Goal: Task Accomplishment & Management: Complete application form

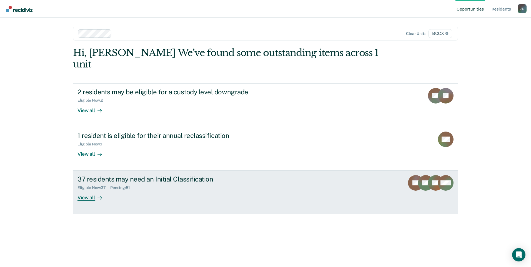
click at [86, 190] on div "View all" at bounding box center [93, 195] width 31 height 11
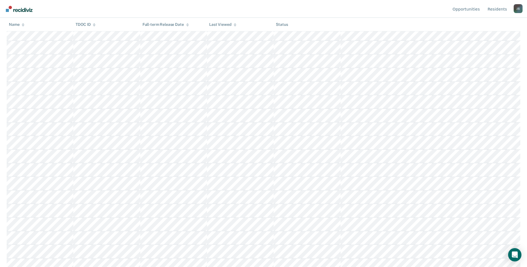
scroll to position [291, 0]
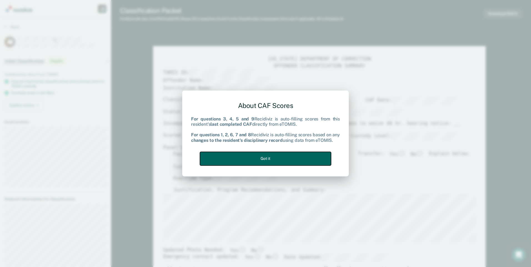
click at [250, 155] on button "Got it" at bounding box center [265, 159] width 131 height 14
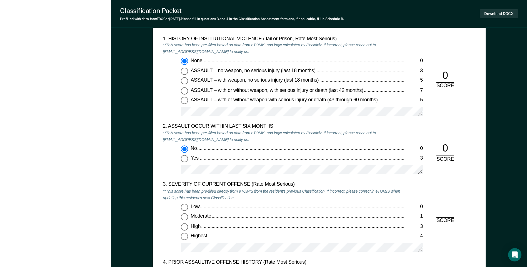
scroll to position [639, 0]
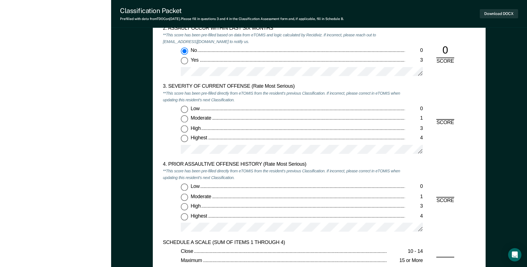
click at [187, 138] on input "Highest 4" at bounding box center [184, 138] width 7 height 7
type textarea "x"
radio input "true"
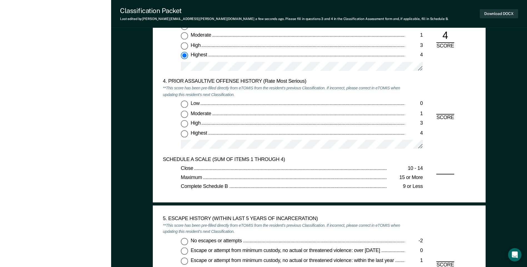
scroll to position [723, 0]
click at [184, 104] on input "Low 0" at bounding box center [184, 104] width 7 height 7
type textarea "x"
radio input "true"
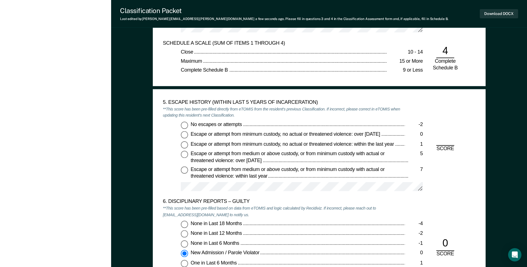
scroll to position [862, 0]
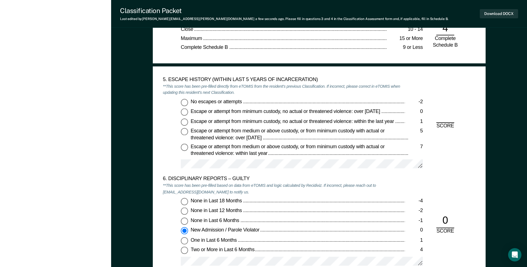
click at [185, 103] on input "No escapes or attempts -2" at bounding box center [184, 102] width 7 height 7
type textarea "x"
radio input "true"
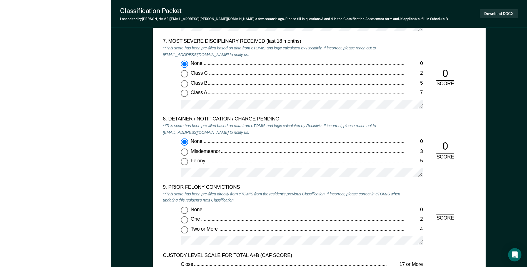
scroll to position [1195, 0]
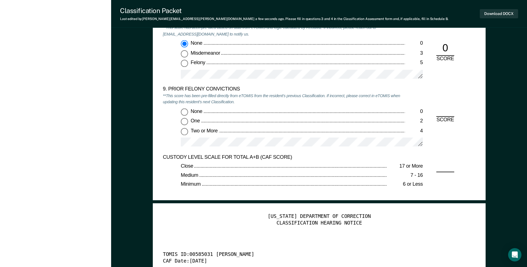
click at [185, 111] on input "None 0" at bounding box center [184, 111] width 7 height 7
type textarea "x"
radio input "true"
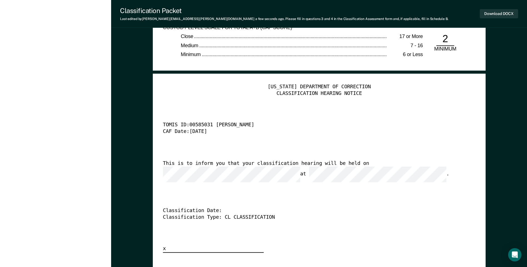
scroll to position [1418, 0]
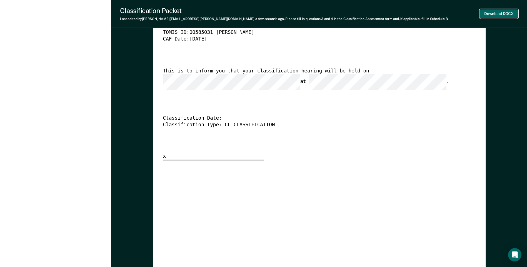
click at [493, 18] on button "Download DOCX" at bounding box center [499, 13] width 38 height 9
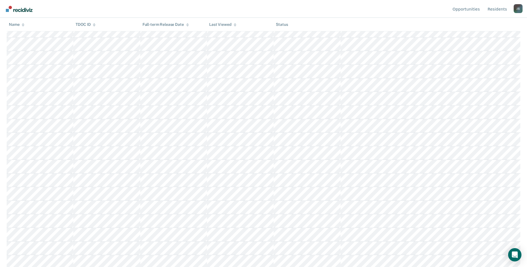
scroll to position [333, 0]
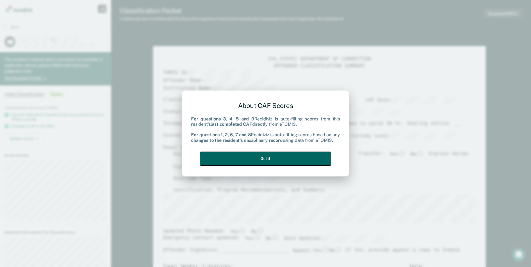
click at [274, 154] on button "Got it" at bounding box center [265, 159] width 131 height 14
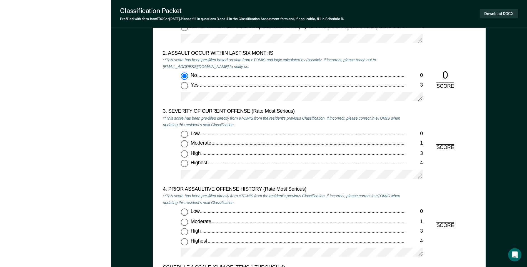
scroll to position [667, 0]
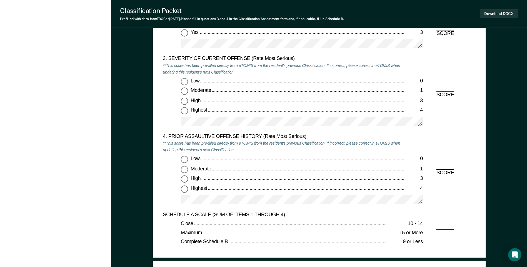
click at [185, 90] on input "Moderate 1" at bounding box center [184, 91] width 7 height 7
type textarea "x"
radio input "true"
click at [180, 190] on div "Low 0 Moderate 1 High 3 Highest 4" at bounding box center [284, 182] width 242 height 53
click at [186, 189] on input "Highest 4" at bounding box center [184, 188] width 7 height 7
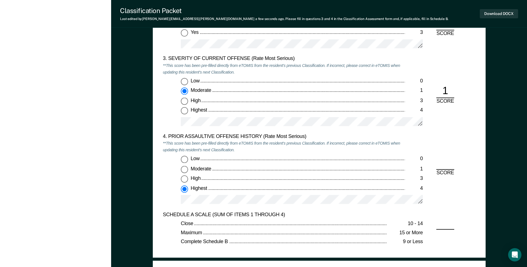
type textarea "x"
radio input "true"
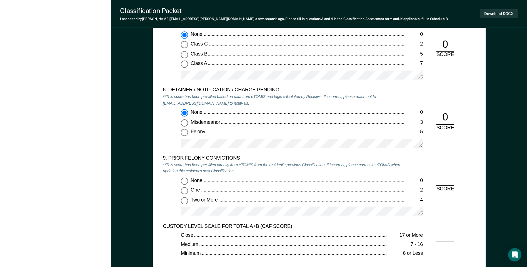
scroll to position [1140, 0]
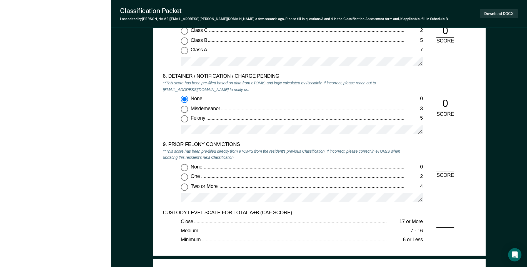
click at [185, 186] on input "Two or More 4" at bounding box center [184, 187] width 7 height 7
type textarea "x"
radio input "true"
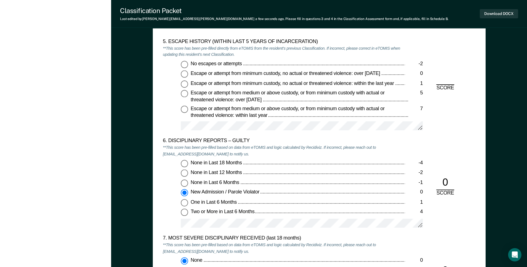
scroll to position [862, 0]
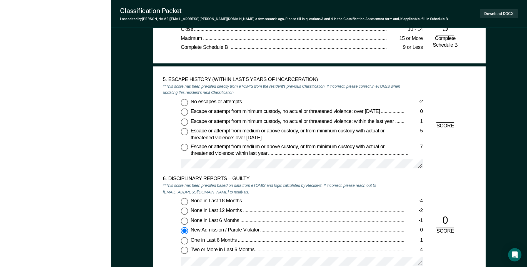
click at [184, 103] on input "No escapes or attempts -2" at bounding box center [184, 102] width 7 height 7
type textarea "x"
radio input "true"
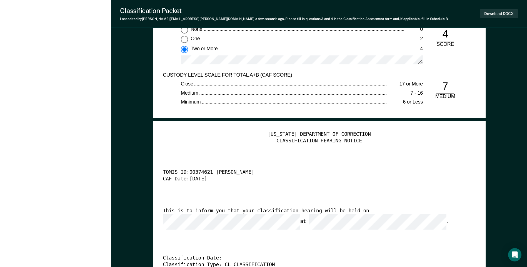
scroll to position [1279, 0]
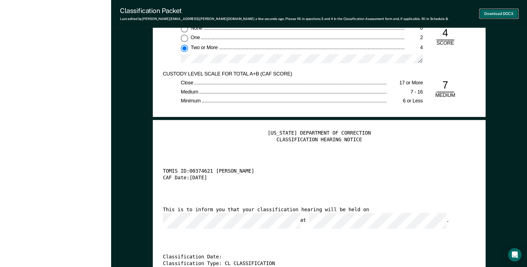
click at [494, 15] on button "Download DOCX" at bounding box center [499, 13] width 38 height 9
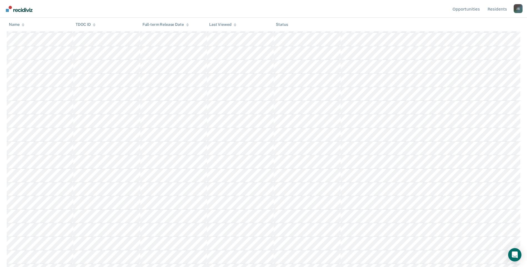
scroll to position [236, 0]
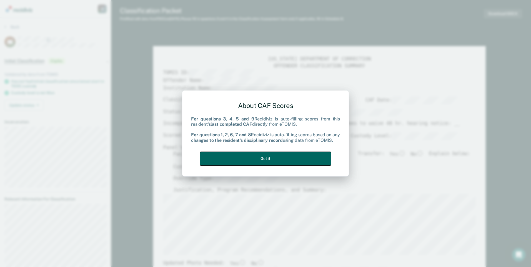
click at [298, 158] on button "Got it" at bounding box center [265, 159] width 131 height 14
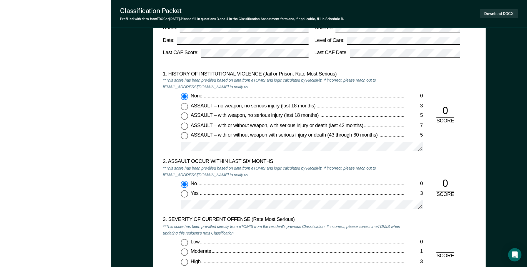
scroll to position [584, 0]
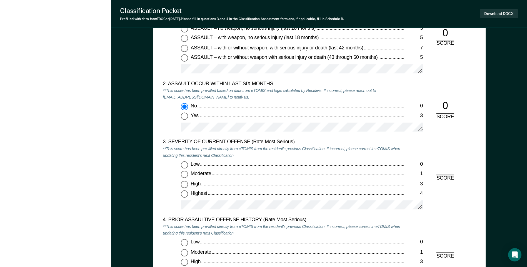
click at [183, 175] on input "Moderate 1" at bounding box center [184, 174] width 7 height 7
type textarea "x"
radio input "true"
click at [185, 242] on input "Low 0" at bounding box center [184, 243] width 7 height 7
type textarea "x"
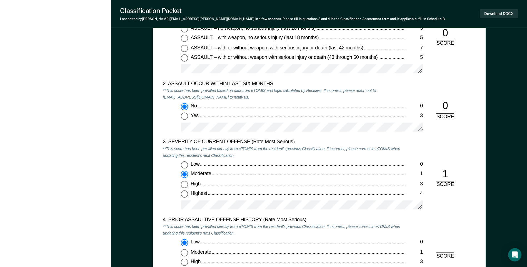
radio input "true"
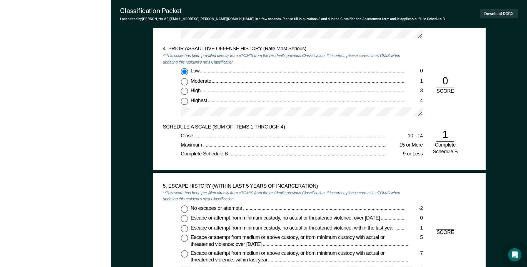
scroll to position [806, 0]
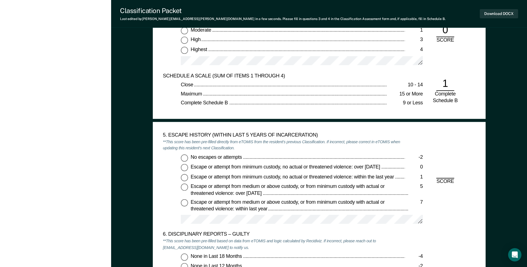
click at [183, 158] on input "No escapes or attempts -2" at bounding box center [184, 158] width 7 height 7
type textarea "x"
radio input "true"
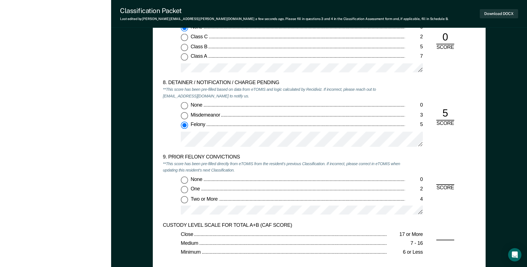
scroll to position [1140, 0]
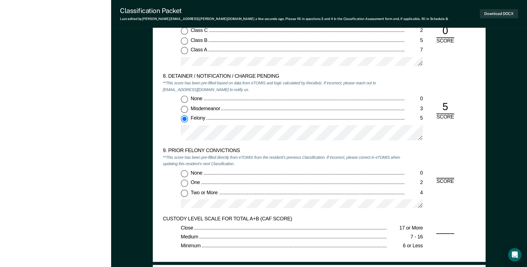
click at [184, 99] on input "None 0" at bounding box center [184, 99] width 7 height 7
type textarea "x"
radio input "true"
radio input "false"
click at [184, 183] on input "One 2" at bounding box center [184, 183] width 7 height 7
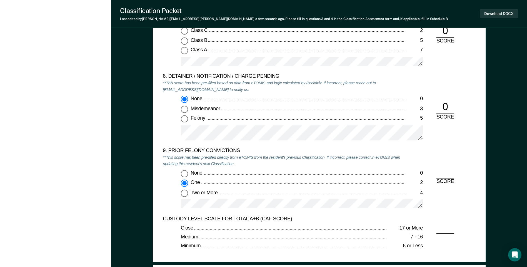
type textarea "x"
radio input "true"
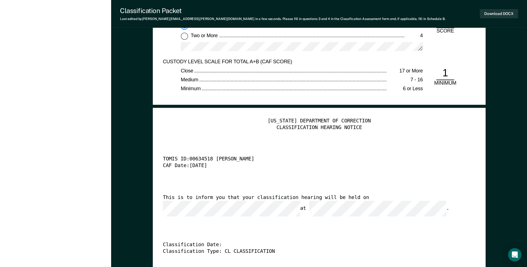
scroll to position [1251, 0]
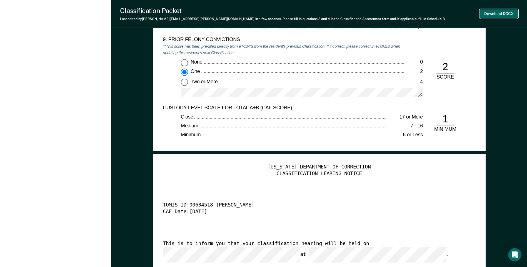
click at [489, 14] on button "Download DOCX" at bounding box center [499, 13] width 38 height 9
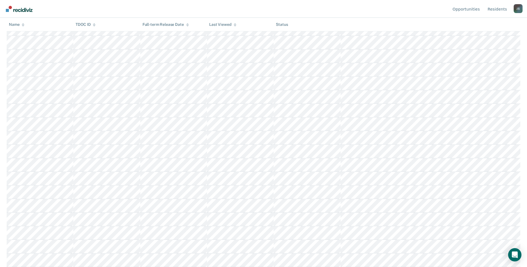
scroll to position [236, 0]
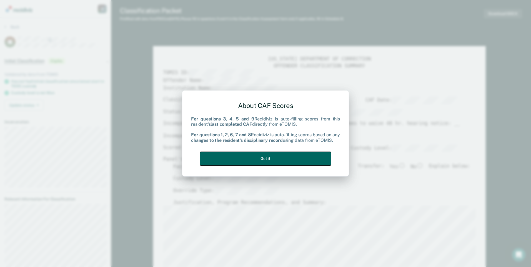
click at [313, 157] on button "Got it" at bounding box center [265, 159] width 131 height 14
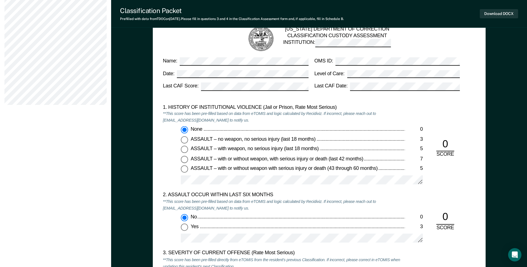
scroll to position [584, 0]
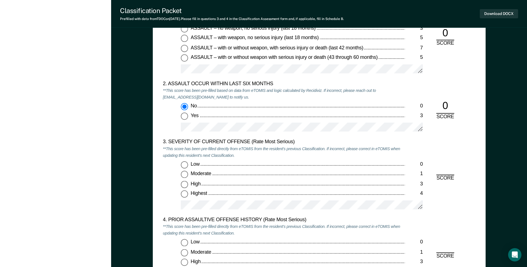
click at [187, 175] on input "Moderate 1" at bounding box center [184, 174] width 7 height 7
type textarea "x"
radio input "true"
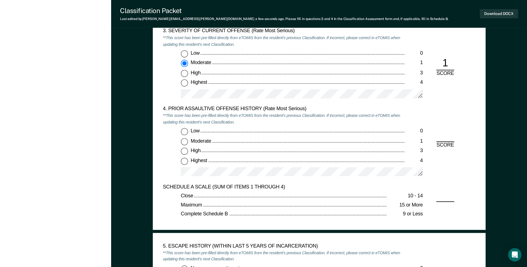
click at [183, 162] on input "Highest 4" at bounding box center [184, 161] width 7 height 7
type textarea "x"
radio input "true"
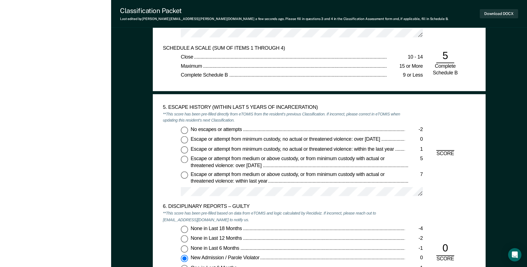
click at [183, 129] on input "No escapes or attempts -2" at bounding box center [184, 130] width 7 height 7
type textarea "x"
radio input "true"
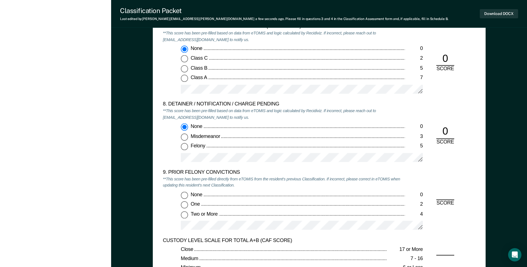
scroll to position [1223, 0]
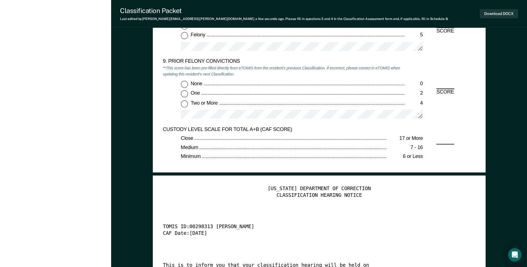
click at [186, 105] on input "Two or More 4" at bounding box center [184, 103] width 7 height 7
type textarea "x"
radio input "true"
click at [493, 18] on button "Download DOCX" at bounding box center [499, 13] width 38 height 9
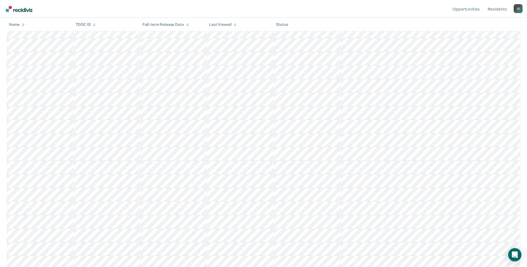
scroll to position [181, 0]
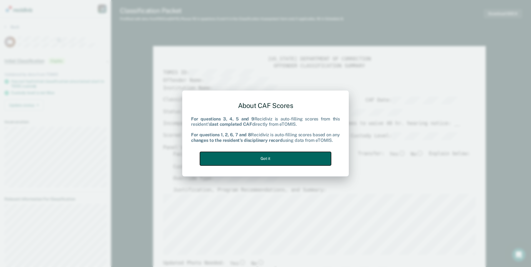
click at [289, 159] on button "Got it" at bounding box center [265, 159] width 131 height 14
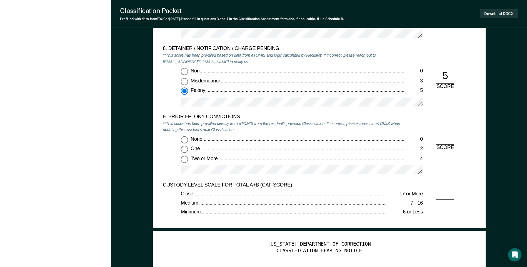
scroll to position [1140, 0]
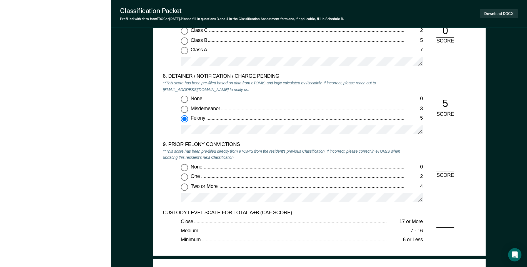
click at [182, 100] on input "None 0" at bounding box center [184, 99] width 7 height 7
type textarea "x"
radio input "true"
radio input "false"
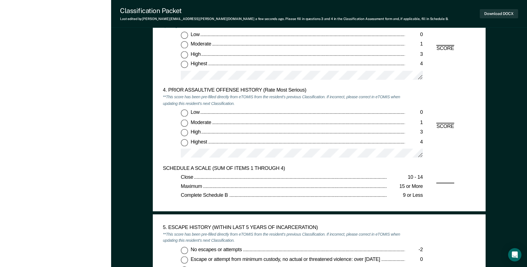
scroll to position [639, 0]
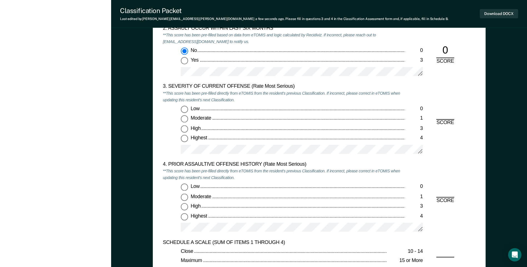
click at [183, 217] on input "Highest 4" at bounding box center [184, 216] width 7 height 7
type textarea "x"
radio input "true"
click at [185, 110] on input "Low 0" at bounding box center [184, 109] width 7 height 7
type textarea "x"
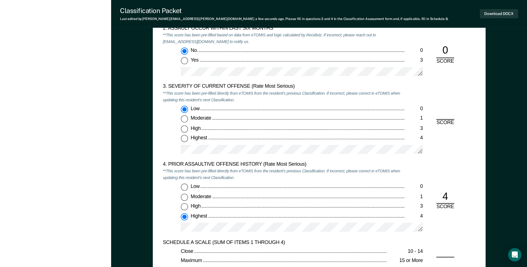
radio input "true"
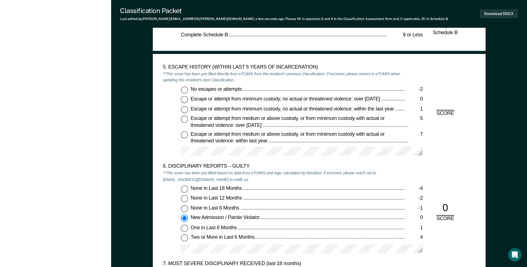
scroll to position [890, 0]
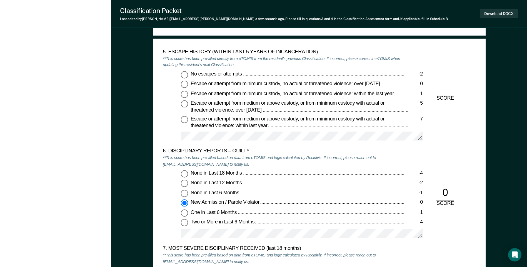
click at [187, 76] on input "No escapes or attempts -2" at bounding box center [184, 74] width 7 height 7
type textarea "x"
radio input "true"
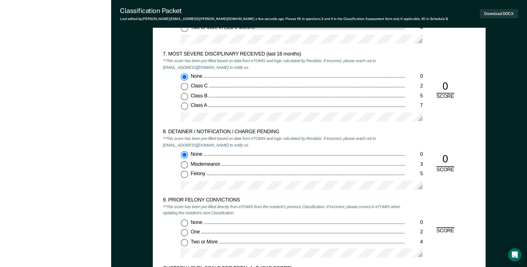
scroll to position [1195, 0]
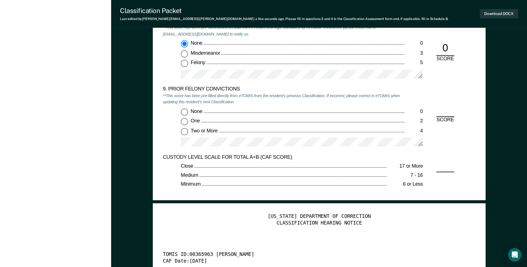
click at [185, 132] on input "Two or More 4" at bounding box center [184, 131] width 7 height 7
type textarea "x"
radio input "true"
click at [488, 13] on button "Download DOCX" at bounding box center [499, 13] width 38 height 9
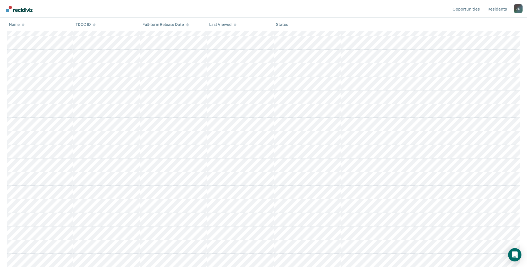
scroll to position [222, 0]
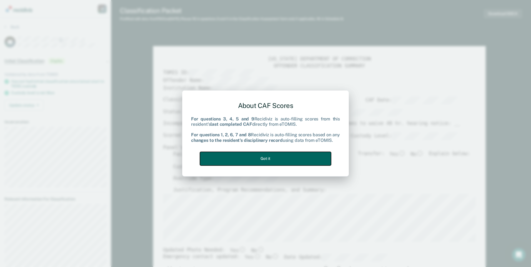
click at [312, 159] on button "Got it" at bounding box center [265, 159] width 131 height 14
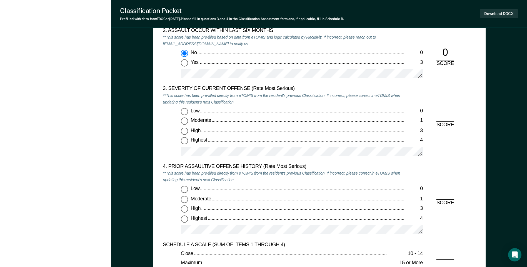
scroll to position [639, 0]
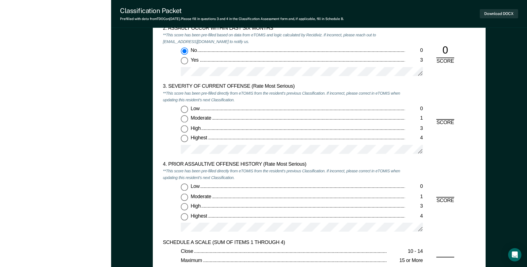
click at [184, 139] on input "Highest 4" at bounding box center [184, 138] width 7 height 7
type textarea "x"
radio input "true"
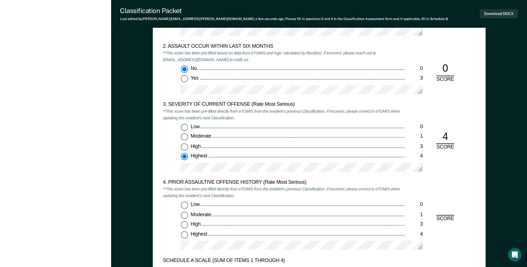
scroll to position [612, 0]
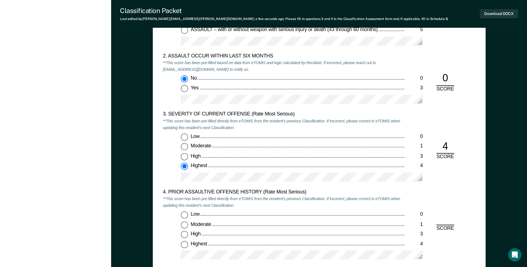
click at [186, 144] on input "Moderate 1" at bounding box center [184, 146] width 7 height 7
type textarea "x"
radio input "true"
radio input "false"
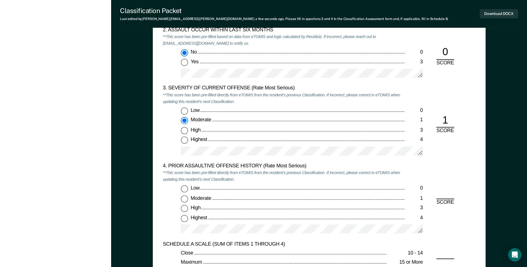
scroll to position [695, 0]
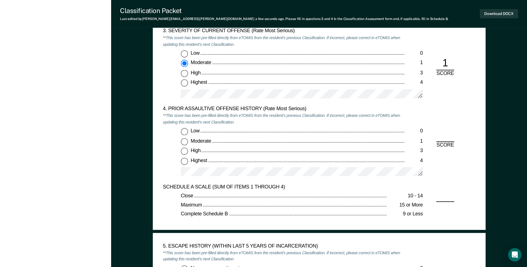
click at [185, 161] on input "Highest 4" at bounding box center [184, 161] width 7 height 7
type textarea "x"
radio input "true"
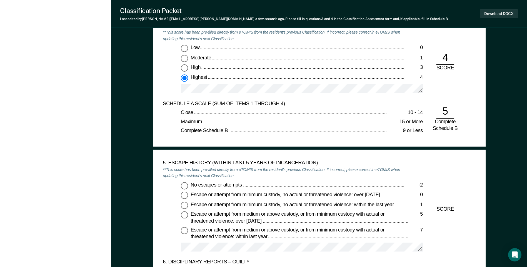
scroll to position [862, 0]
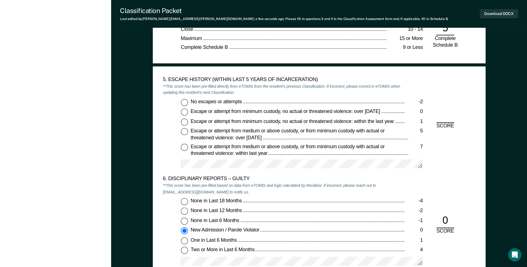
click at [185, 102] on input "No escapes or attempts -2" at bounding box center [184, 102] width 7 height 7
type textarea "x"
radio input "true"
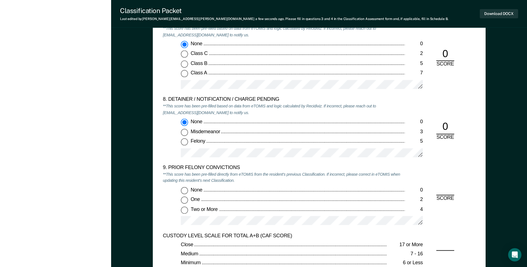
scroll to position [1167, 0]
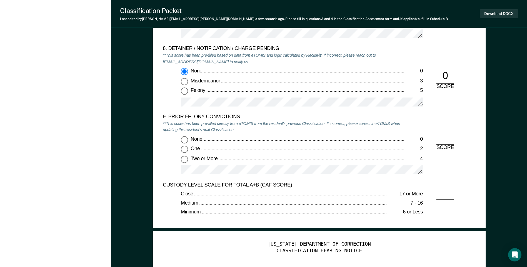
click at [187, 159] on input "Two or More 4" at bounding box center [184, 159] width 7 height 7
type textarea "x"
radio input "true"
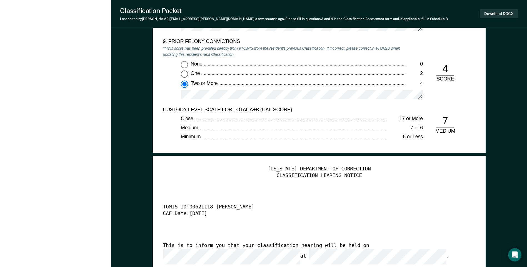
scroll to position [1279, 0]
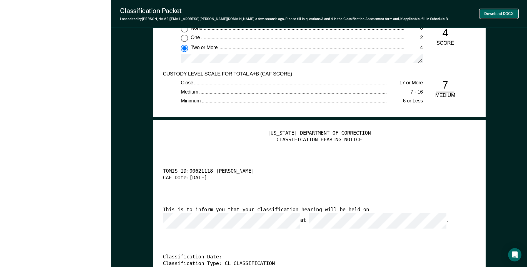
click at [485, 16] on button "Download DOCX" at bounding box center [499, 13] width 38 height 9
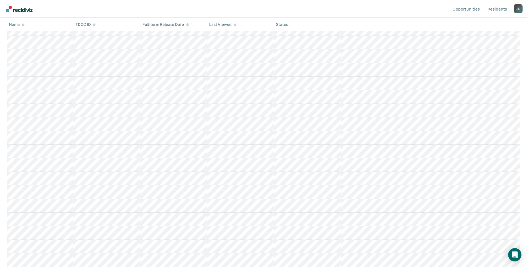
scroll to position [222, 0]
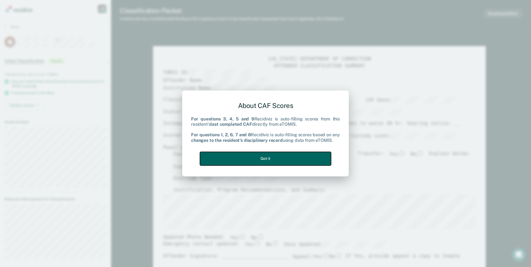
click at [288, 159] on button "Got it" at bounding box center [265, 159] width 131 height 14
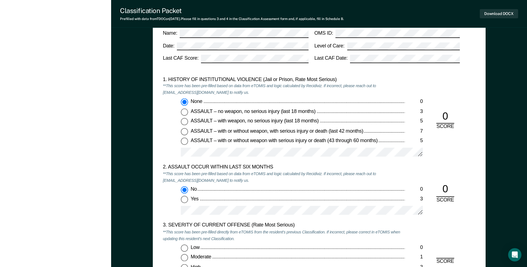
scroll to position [584, 0]
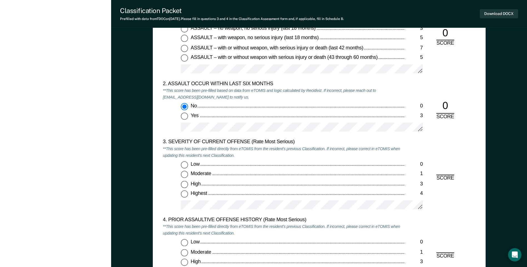
click at [186, 194] on input "Highest 4" at bounding box center [184, 194] width 7 height 7
type textarea "x"
radio input "true"
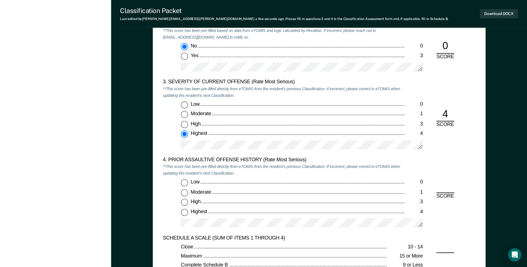
scroll to position [667, 0]
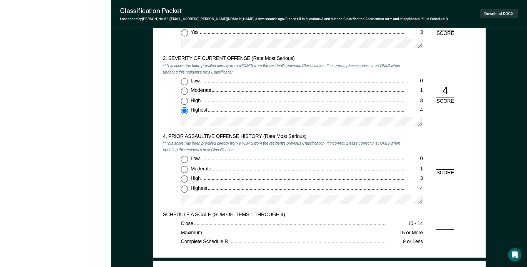
click at [183, 191] on input "Highest 4" at bounding box center [184, 188] width 7 height 7
type textarea "x"
radio input "true"
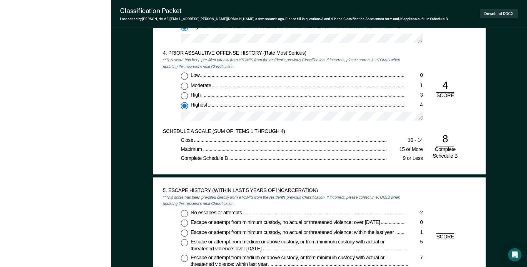
scroll to position [778, 0]
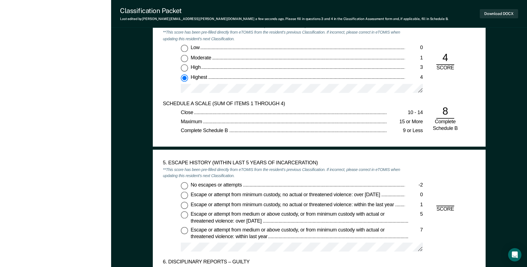
click at [184, 185] on input "No escapes or attempts -2" at bounding box center [184, 185] width 7 height 7
type textarea "x"
radio input "true"
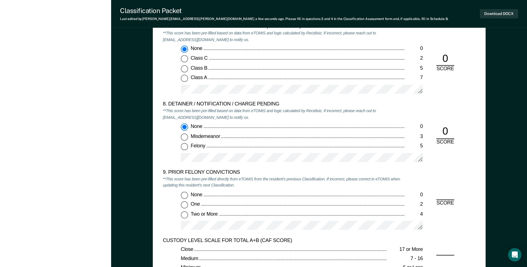
scroll to position [1223, 0]
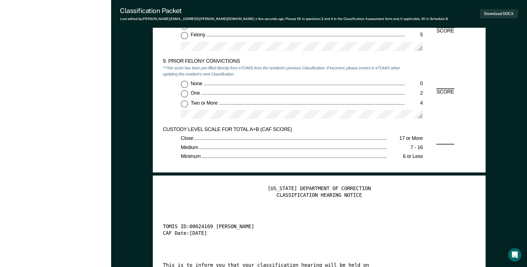
click at [185, 93] on input "One 2" at bounding box center [184, 93] width 7 height 7
type textarea "x"
radio input "true"
click at [491, 12] on button "Download DOCX" at bounding box center [499, 13] width 38 height 9
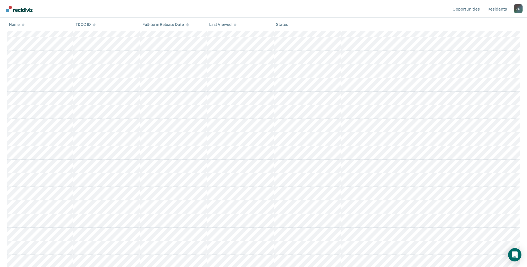
scroll to position [252, 0]
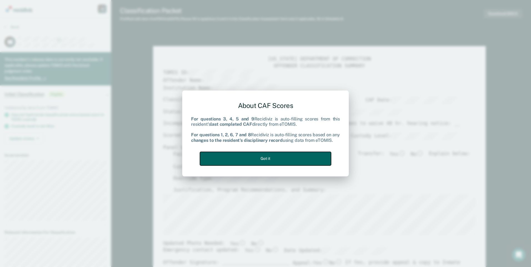
click at [260, 152] on button "Got it" at bounding box center [265, 159] width 131 height 14
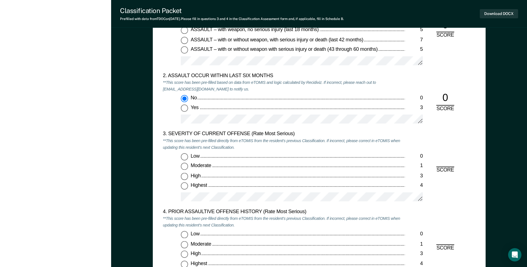
scroll to position [639, 0]
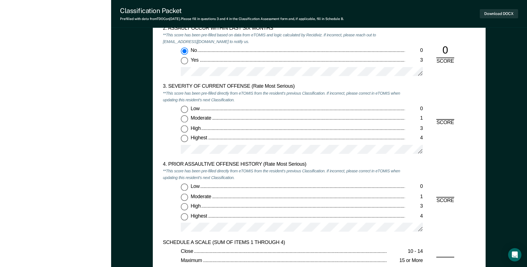
click at [184, 121] on input "Moderate 1" at bounding box center [184, 119] width 7 height 7
type textarea "x"
radio input "true"
click at [183, 188] on input "Low 0" at bounding box center [184, 187] width 7 height 7
type textarea "x"
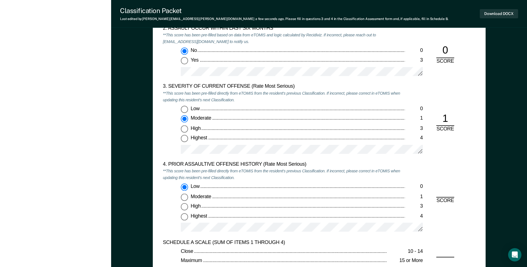
radio input "true"
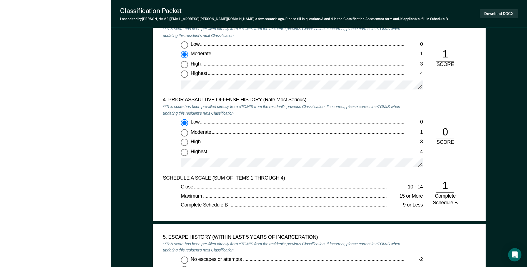
scroll to position [751, 0]
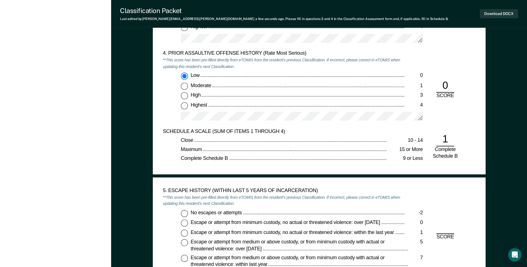
click at [183, 214] on input "No escapes or attempts -2" at bounding box center [184, 213] width 7 height 7
type textarea "x"
radio input "true"
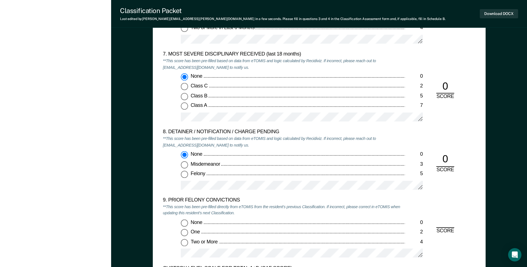
scroll to position [1167, 0]
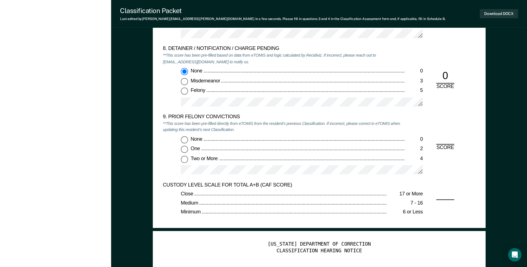
click at [183, 162] on input "Two or More 4" at bounding box center [184, 159] width 7 height 7
type textarea "x"
radio input "true"
click at [491, 11] on button "Download DOCX" at bounding box center [499, 13] width 38 height 9
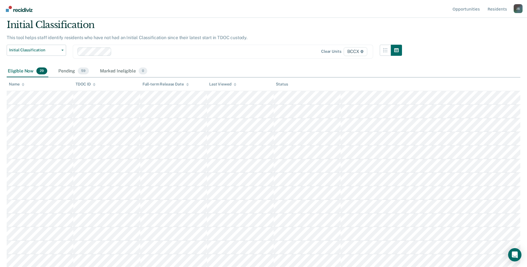
scroll to position [16, 0]
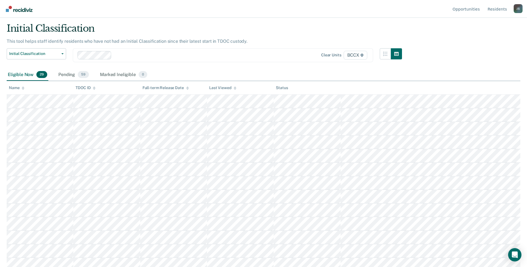
click at [23, 89] on icon at bounding box center [23, 88] width 3 height 1
click at [23, 87] on icon at bounding box center [23, 88] width 3 height 4
click at [23, 89] on icon at bounding box center [23, 88] width 3 height 1
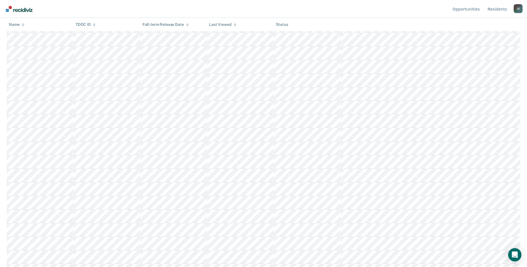
scroll to position [182, 0]
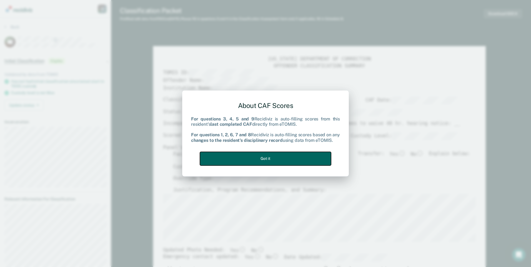
click at [298, 154] on button "Got it" at bounding box center [265, 159] width 131 height 14
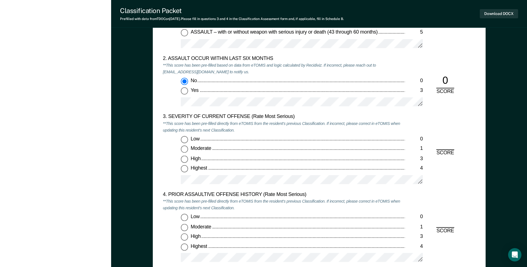
scroll to position [612, 0]
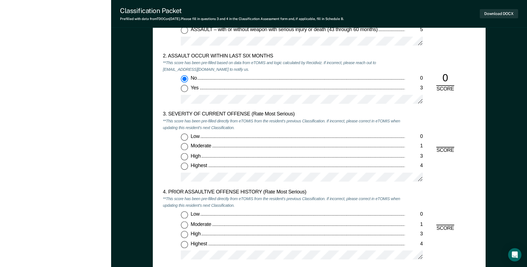
click at [187, 156] on input "High 3" at bounding box center [184, 156] width 7 height 7
type textarea "x"
radio input "true"
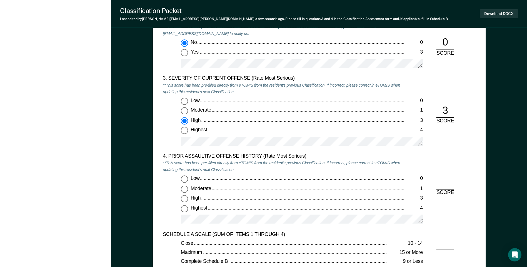
scroll to position [695, 0]
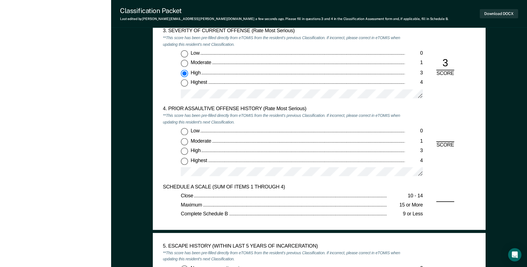
click at [185, 130] on input "Low 0" at bounding box center [184, 131] width 7 height 7
type textarea "x"
radio input "true"
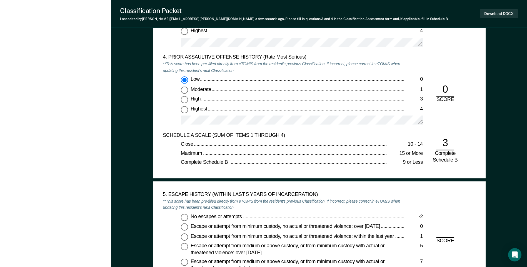
scroll to position [806, 0]
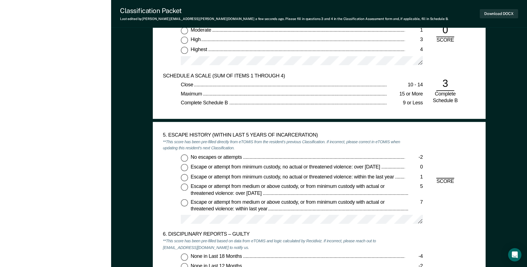
click at [186, 157] on input "No escapes or attempts -2" at bounding box center [184, 158] width 7 height 7
type textarea "x"
radio input "true"
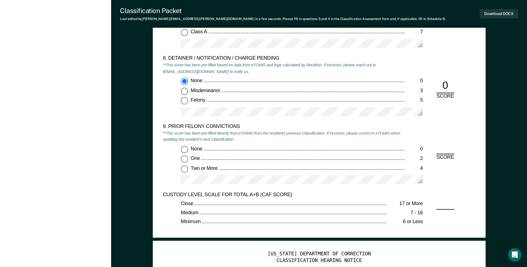
scroll to position [1167, 0]
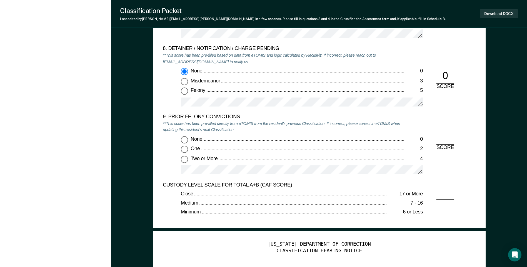
click at [185, 142] on input "None 0" at bounding box center [184, 139] width 7 height 7
type textarea "x"
radio input "true"
click at [490, 11] on button "Download DOCX" at bounding box center [499, 13] width 38 height 9
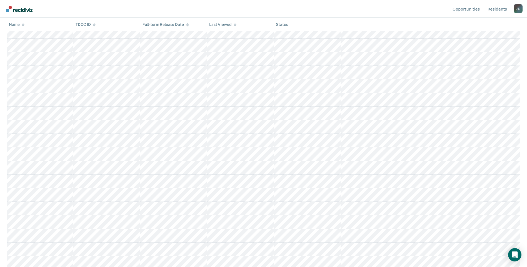
scroll to position [127, 0]
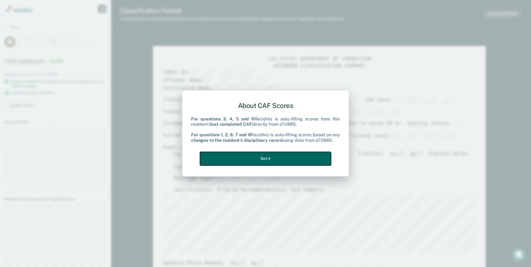
click at [307, 157] on button "Got it" at bounding box center [265, 159] width 131 height 14
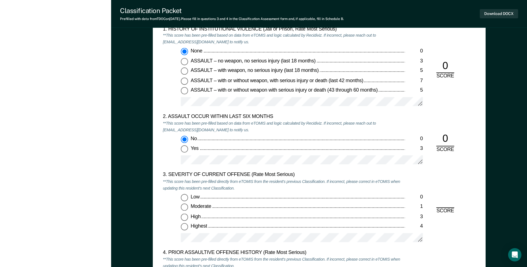
scroll to position [639, 0]
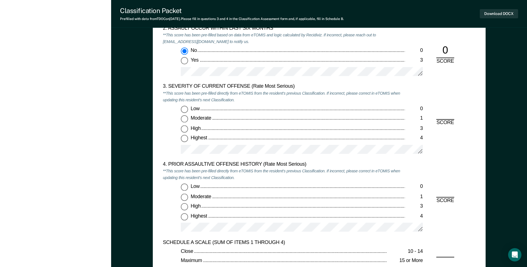
click at [184, 109] on input "Low 0" at bounding box center [184, 109] width 7 height 7
type textarea "x"
radio input "true"
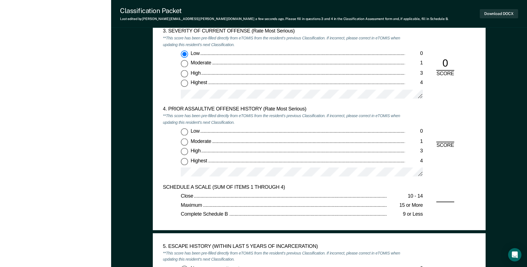
scroll to position [695, 0]
click at [183, 131] on input "Low 0" at bounding box center [184, 131] width 7 height 7
type textarea "x"
radio input "true"
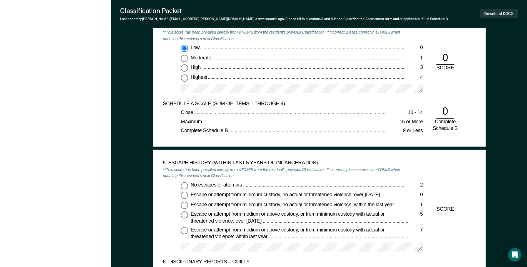
scroll to position [834, 0]
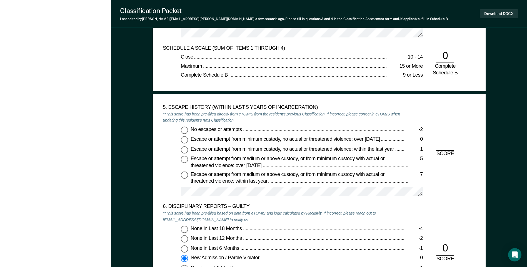
click at [184, 129] on input "No escapes or attempts -2" at bounding box center [184, 130] width 7 height 7
type textarea "x"
radio input "true"
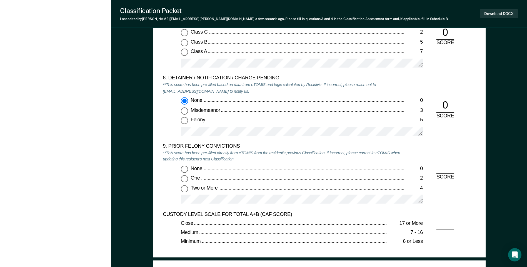
scroll to position [1140, 0]
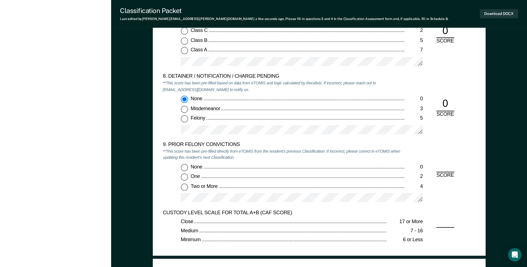
click at [181, 188] on input "Two or More 4" at bounding box center [184, 187] width 7 height 7
type textarea "x"
radio input "true"
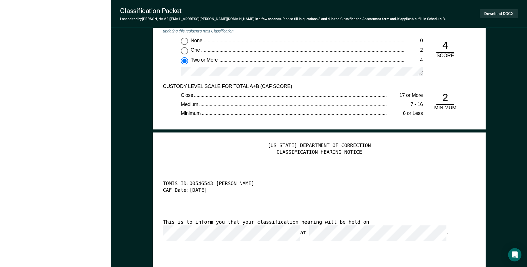
scroll to position [1306, 0]
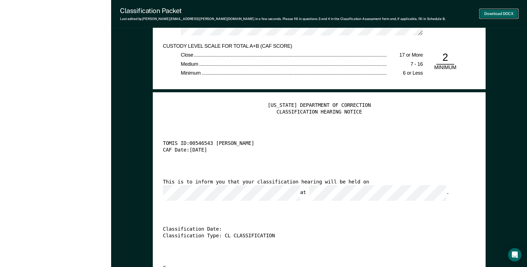
click at [503, 14] on button "Download DOCX" at bounding box center [499, 13] width 38 height 9
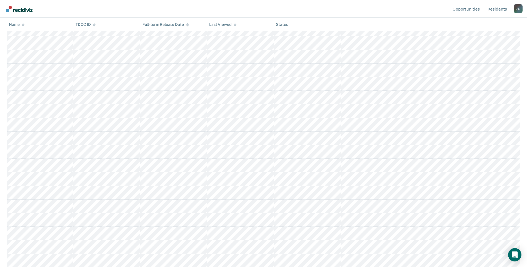
scroll to position [211, 0]
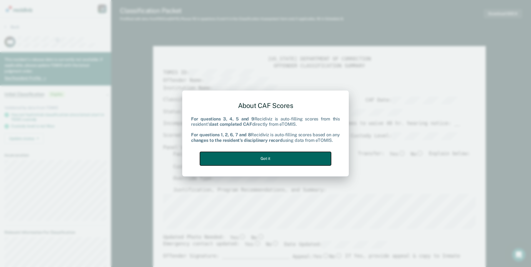
click at [286, 153] on button "Got it" at bounding box center [265, 159] width 131 height 14
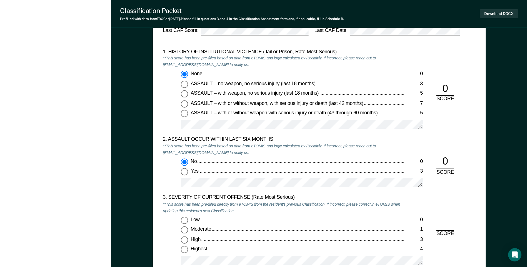
scroll to position [639, 0]
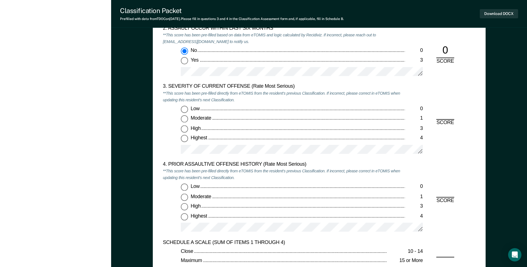
click at [184, 129] on input "High 3" at bounding box center [184, 129] width 7 height 7
type textarea "x"
radio input "true"
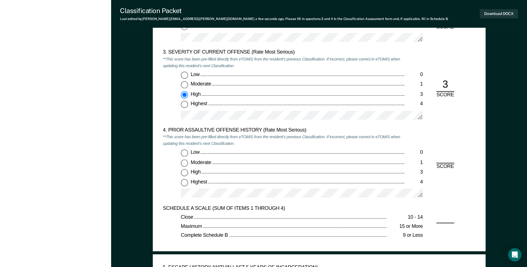
scroll to position [723, 0]
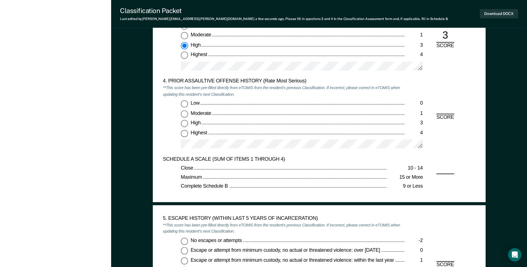
click at [185, 133] on input "Highest 4" at bounding box center [184, 133] width 7 height 7
type textarea "x"
radio input "true"
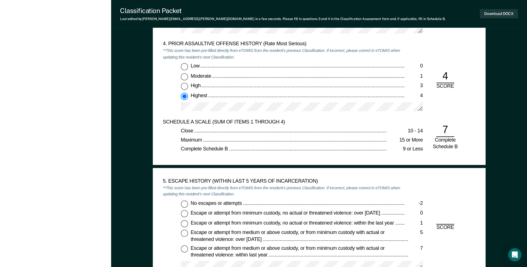
scroll to position [806, 0]
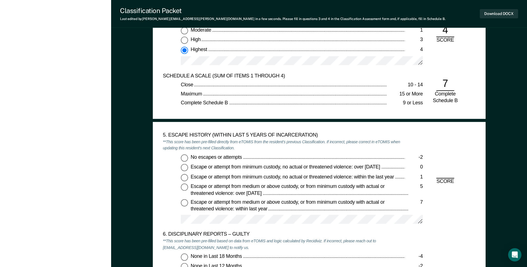
click at [185, 157] on input "No escapes or attempts -2" at bounding box center [184, 158] width 7 height 7
type textarea "x"
radio input "true"
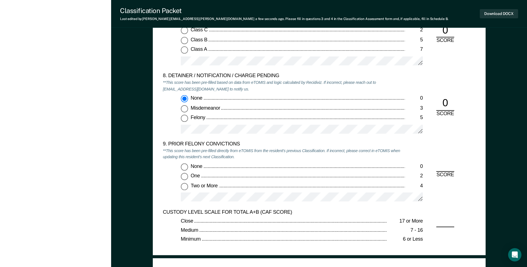
scroll to position [1223, 0]
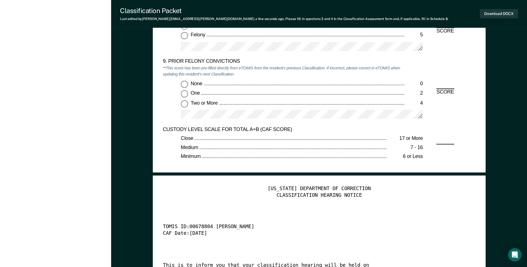
click at [183, 105] on input "Two or More 4" at bounding box center [184, 103] width 7 height 7
type textarea "x"
radio input "true"
click at [506, 13] on button "Download DOCX" at bounding box center [499, 13] width 38 height 9
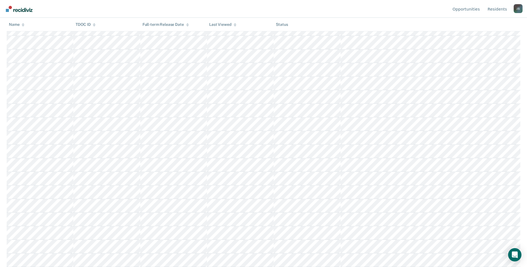
scroll to position [197, 0]
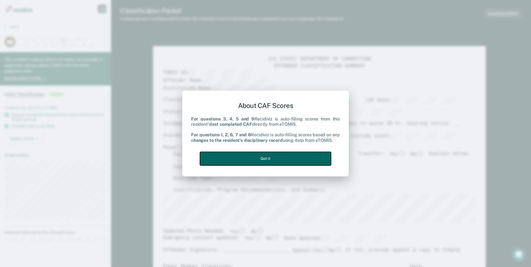
click at [299, 160] on button "Got it" at bounding box center [265, 159] width 131 height 14
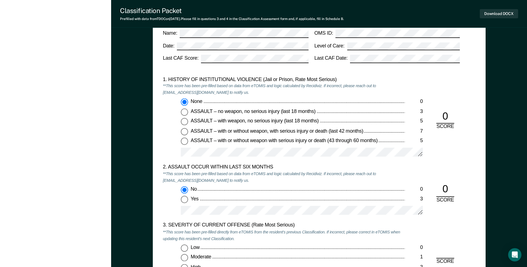
scroll to position [612, 0]
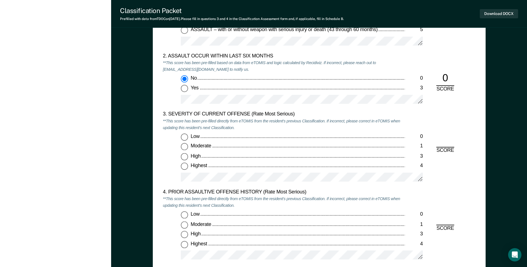
click at [186, 168] on input "Highest 4" at bounding box center [184, 166] width 7 height 7
type textarea "x"
radio input "true"
click at [183, 213] on input "Low 0" at bounding box center [184, 215] width 7 height 7
type textarea "x"
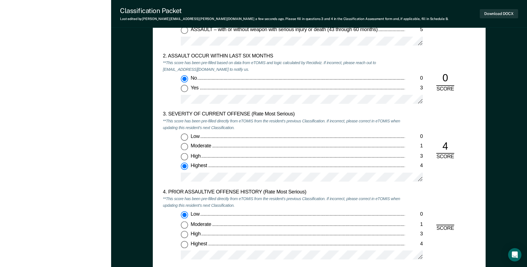
radio input "true"
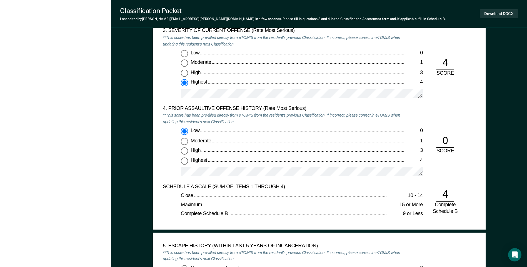
scroll to position [751, 0]
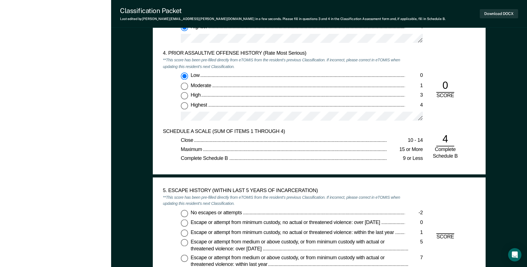
click at [186, 216] on input "No escapes or attempts -2" at bounding box center [184, 213] width 7 height 7
type textarea "x"
radio input "true"
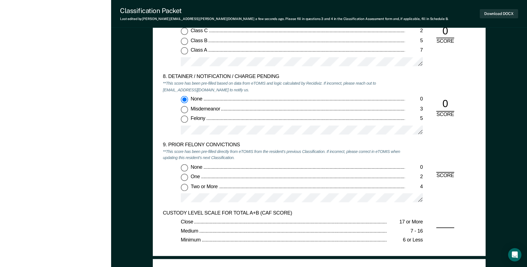
scroll to position [1140, 0]
click at [183, 166] on input "None 0" at bounding box center [184, 167] width 7 height 7
type textarea "x"
radio input "true"
click at [496, 14] on button "Download DOCX" at bounding box center [499, 13] width 38 height 9
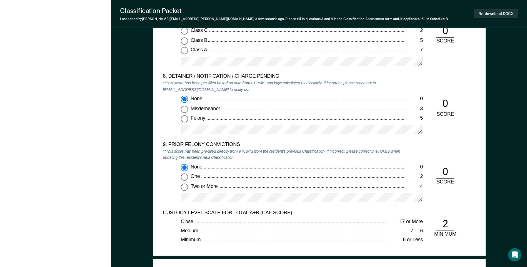
type textarea "x"
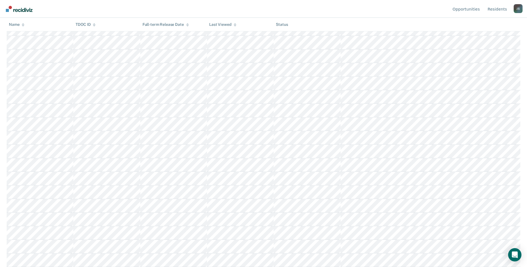
scroll to position [183, 0]
